Goal: Information Seeking & Learning: Learn about a topic

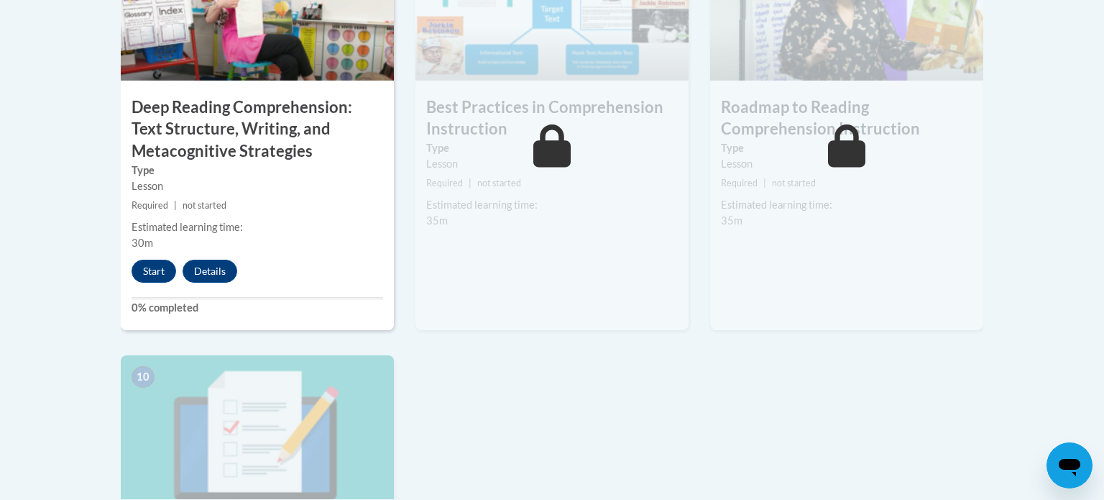
scroll to position [1365, 0]
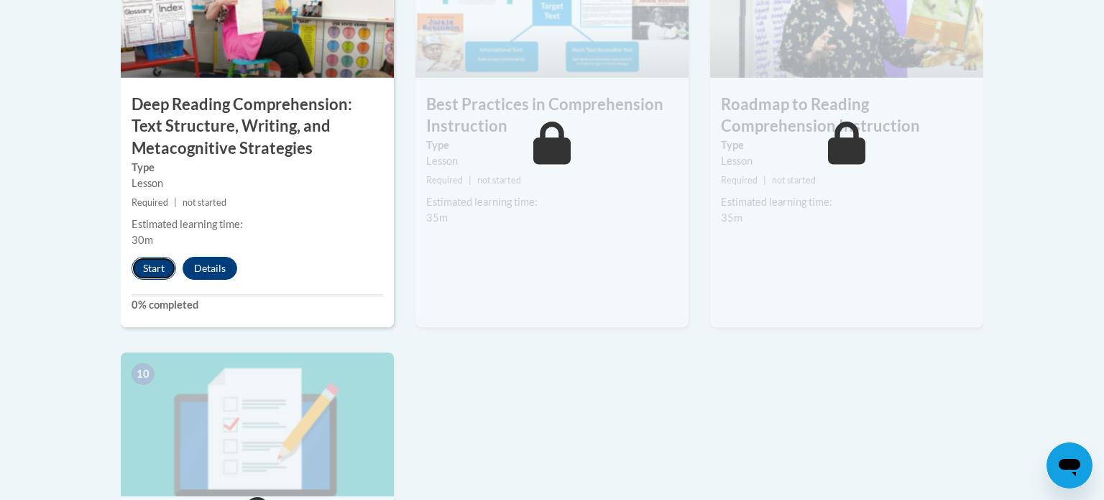
click at [147, 275] on button "Start" at bounding box center [154, 268] width 45 height 23
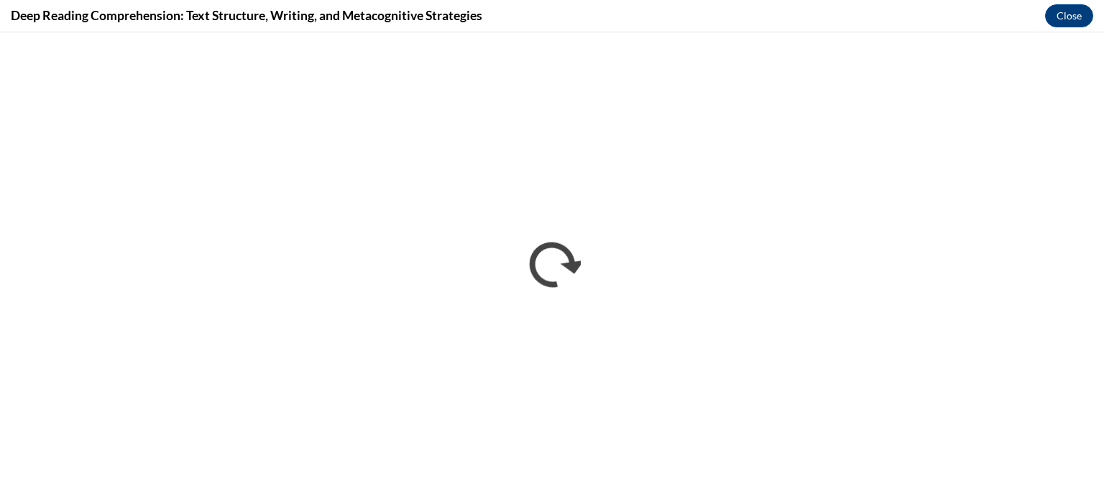
scroll to position [0, 0]
